Goal: Task Accomplishment & Management: Manage account settings

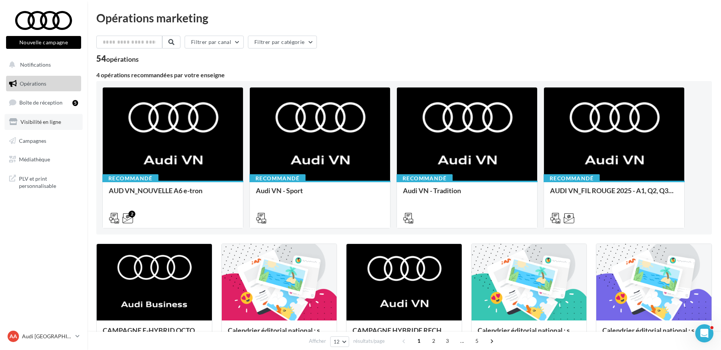
click at [34, 122] on span "Visibilité en ligne" at bounding box center [40, 122] width 41 height 6
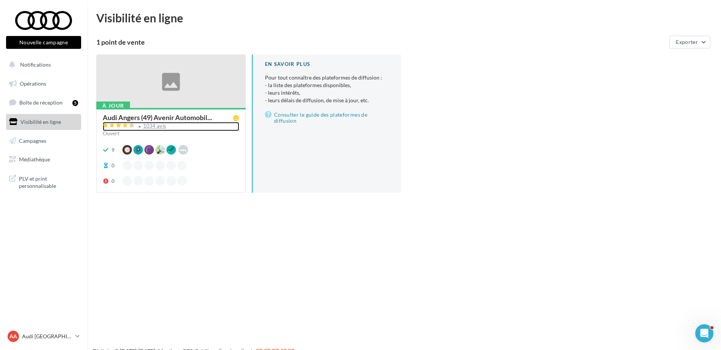
click at [153, 126] on div "1034 avis" at bounding box center [154, 125] width 23 height 5
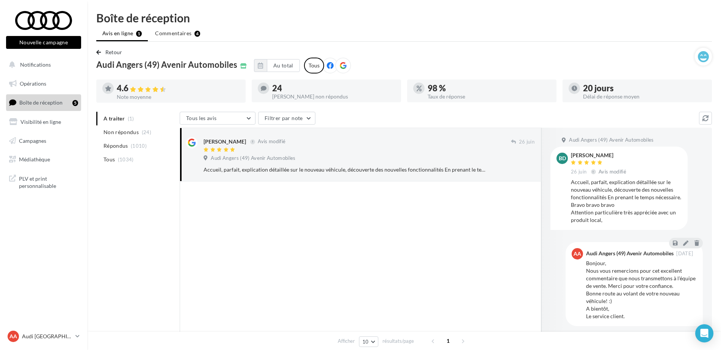
drag, startPoint x: 631, startPoint y: 319, endPoint x: 674, endPoint y: 253, distance: 79.2
click at [631, 319] on div "Bonjour, Nous vous remercions pour cet excellent commentaire que nous transmett…" at bounding box center [641, 289] width 111 height 61
click at [689, 241] on button at bounding box center [685, 242] width 8 height 9
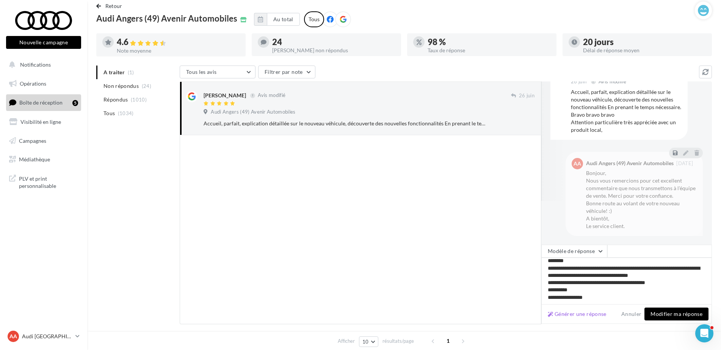
scroll to position [74, 0]
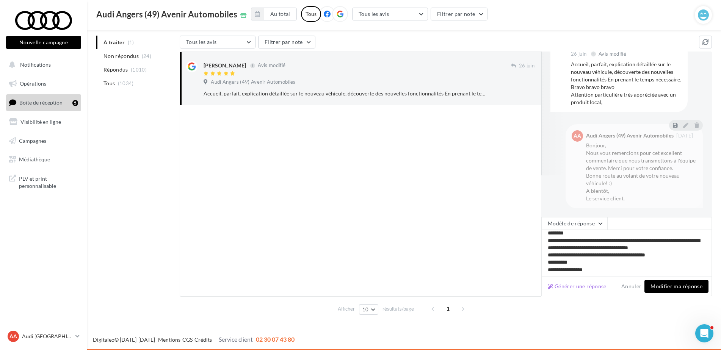
click at [683, 290] on button "Modifier ma réponse" at bounding box center [676, 286] width 64 height 13
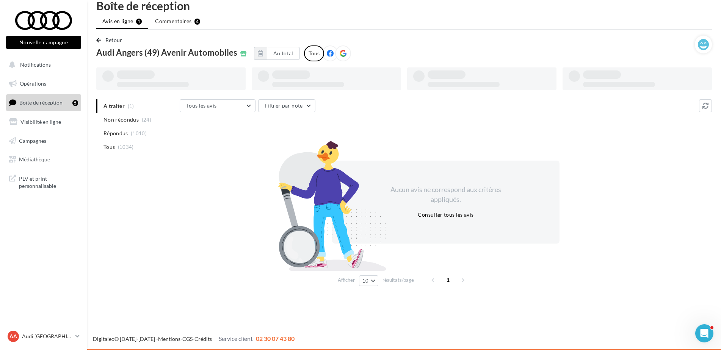
scroll to position [12, 0]
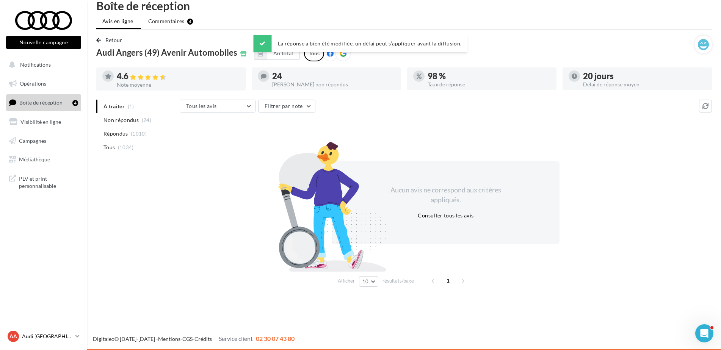
click at [28, 336] on p "Audi [GEOGRAPHIC_DATA]" at bounding box center [47, 337] width 50 height 8
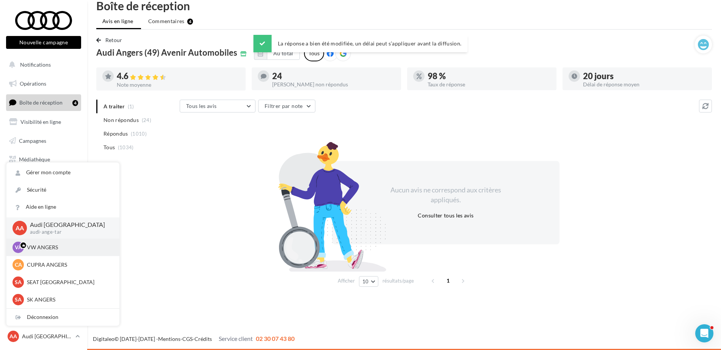
click at [40, 247] on p "VW ANGERS" at bounding box center [68, 248] width 83 height 8
